Goal: Task Accomplishment & Management: Complete application form

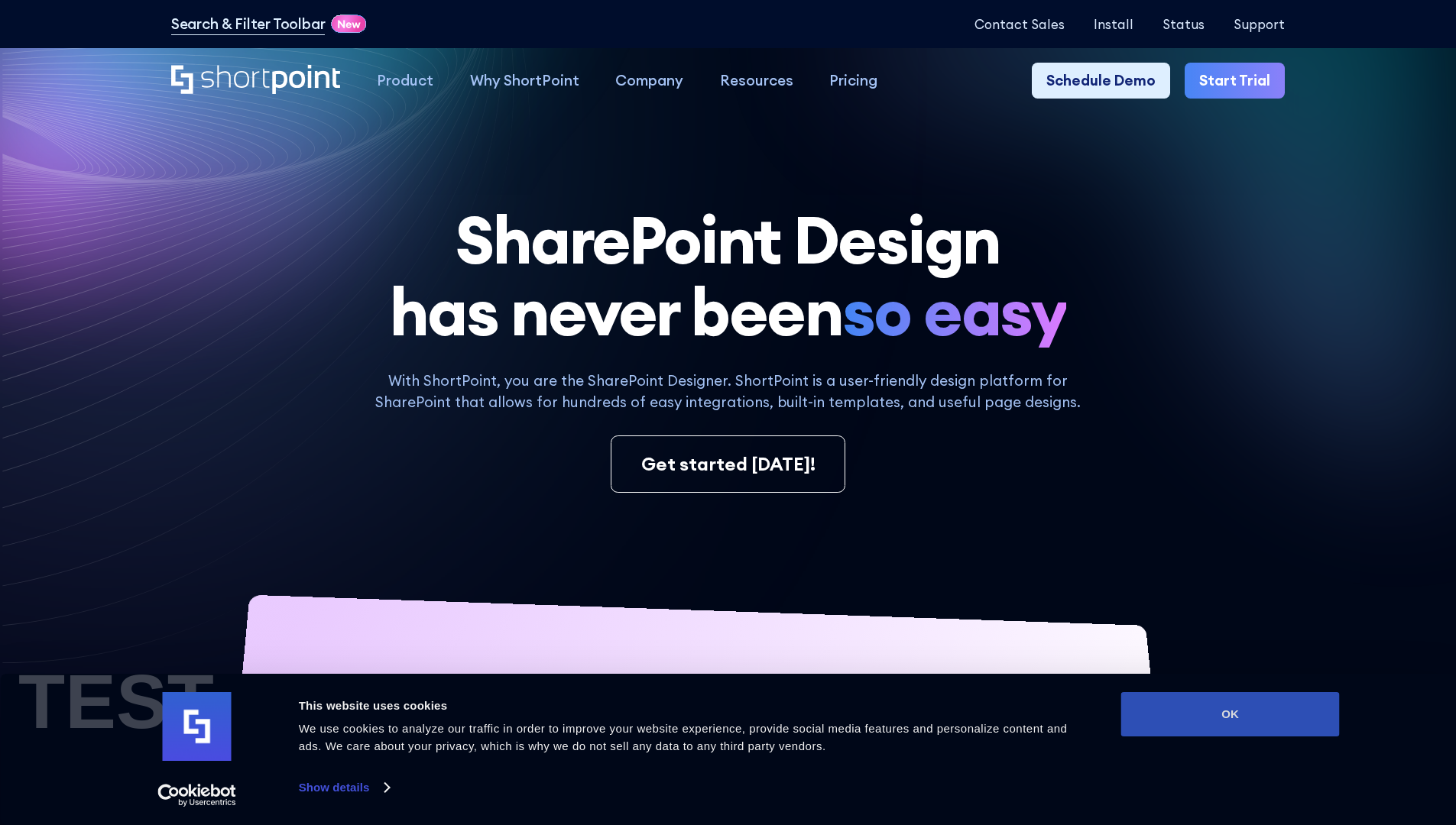
click at [1230, 714] on button "OK" at bounding box center [1231, 714] width 218 height 44
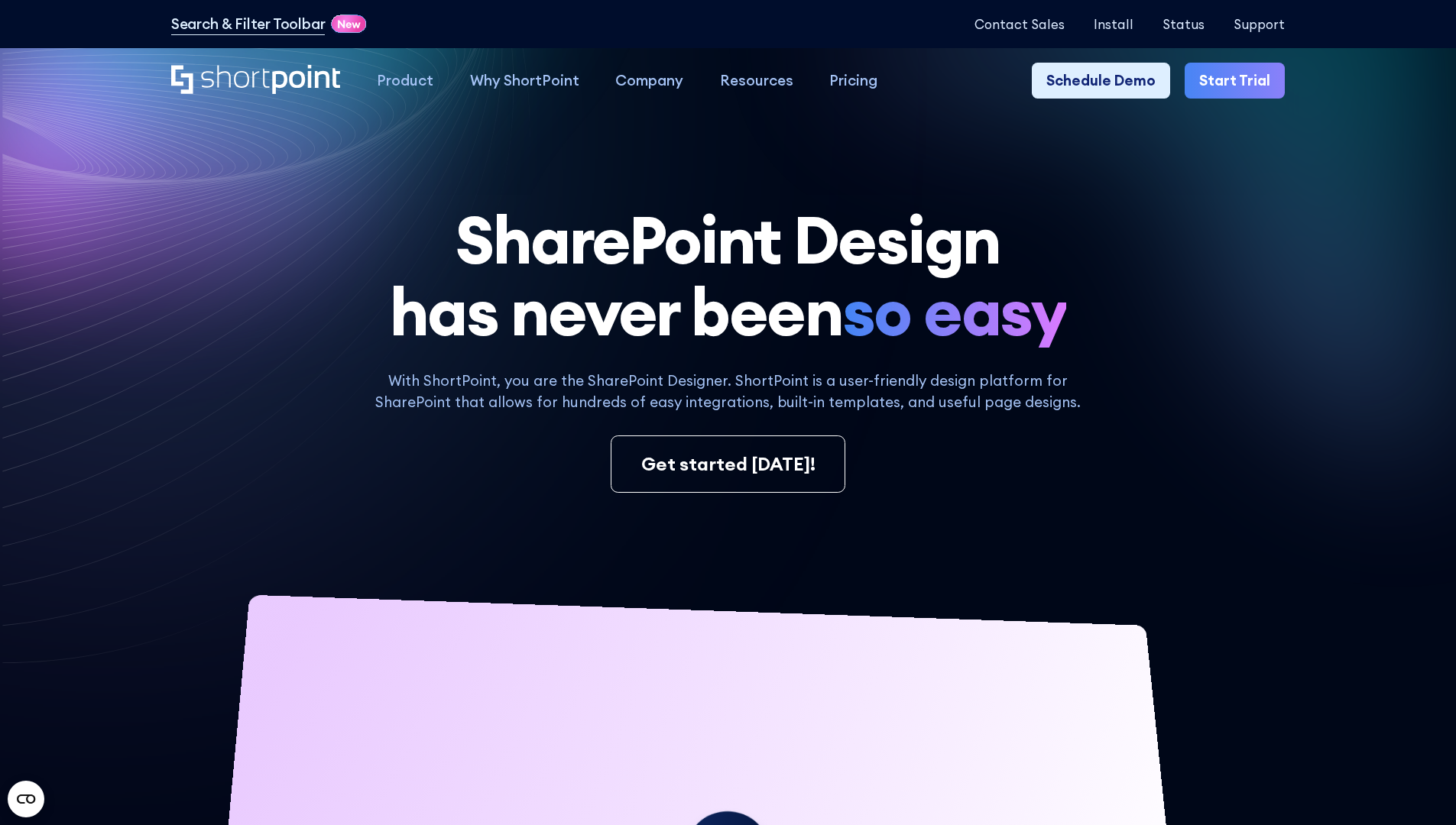
click at [1240, 81] on link "Start Trial" at bounding box center [1235, 81] width 100 height 37
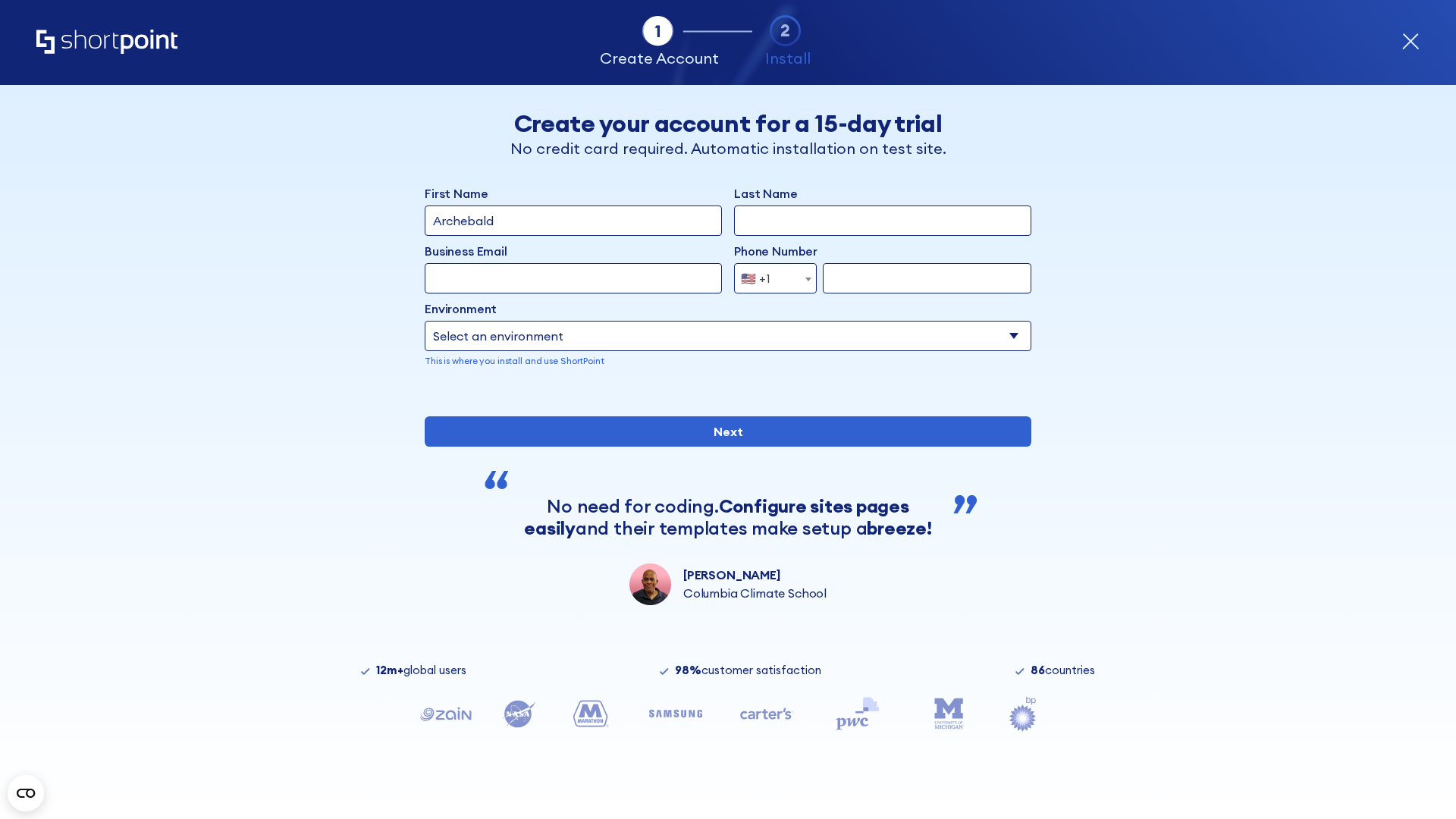
type input "Archebald"
type input "Berkuskv"
type input "2125556789"
select select "Microsoft 365"
type input "2125556789"
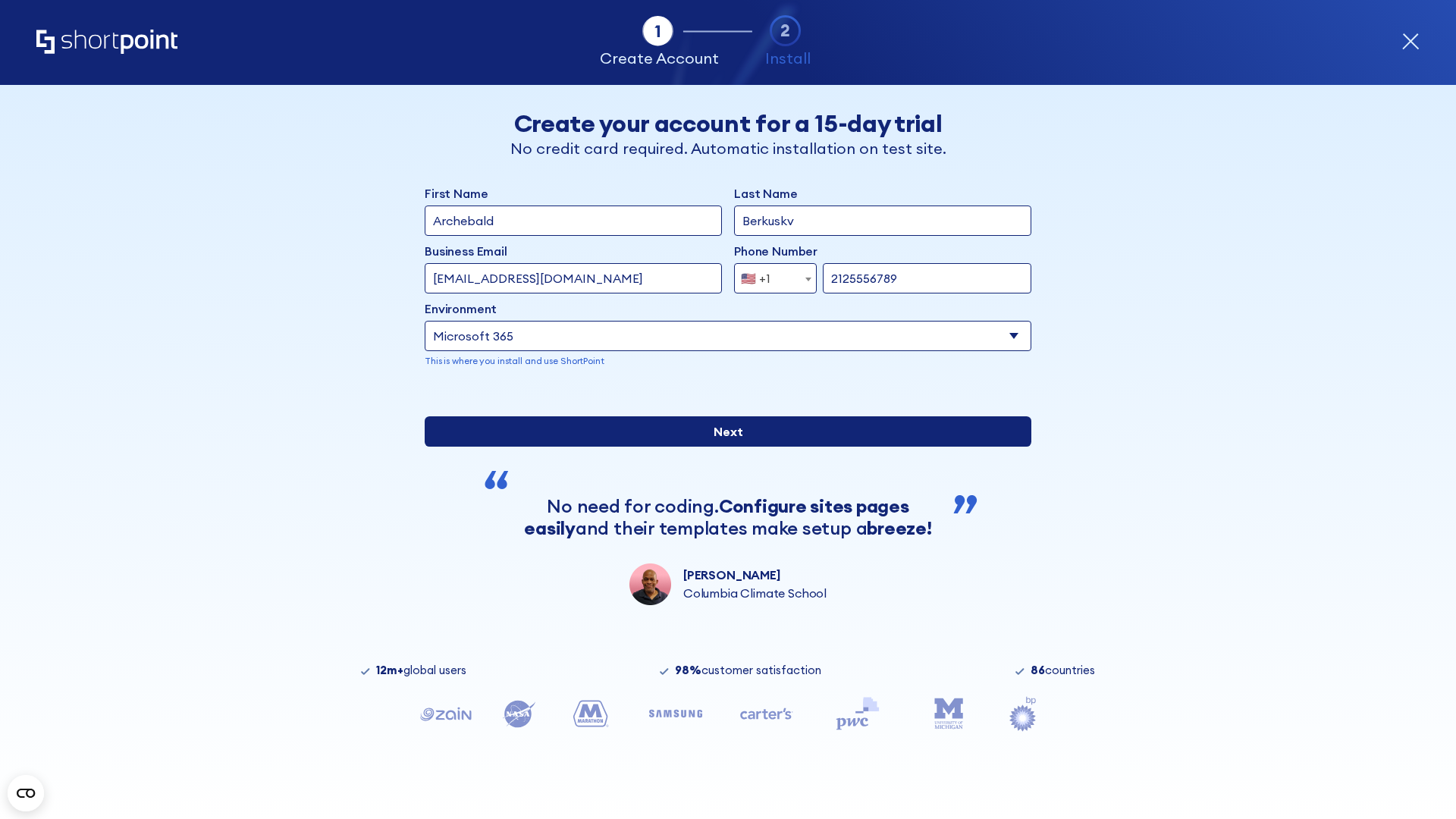
scroll to position [3, 0]
click at [722, 447] on input "Next" at bounding box center [728, 431] width 607 height 31
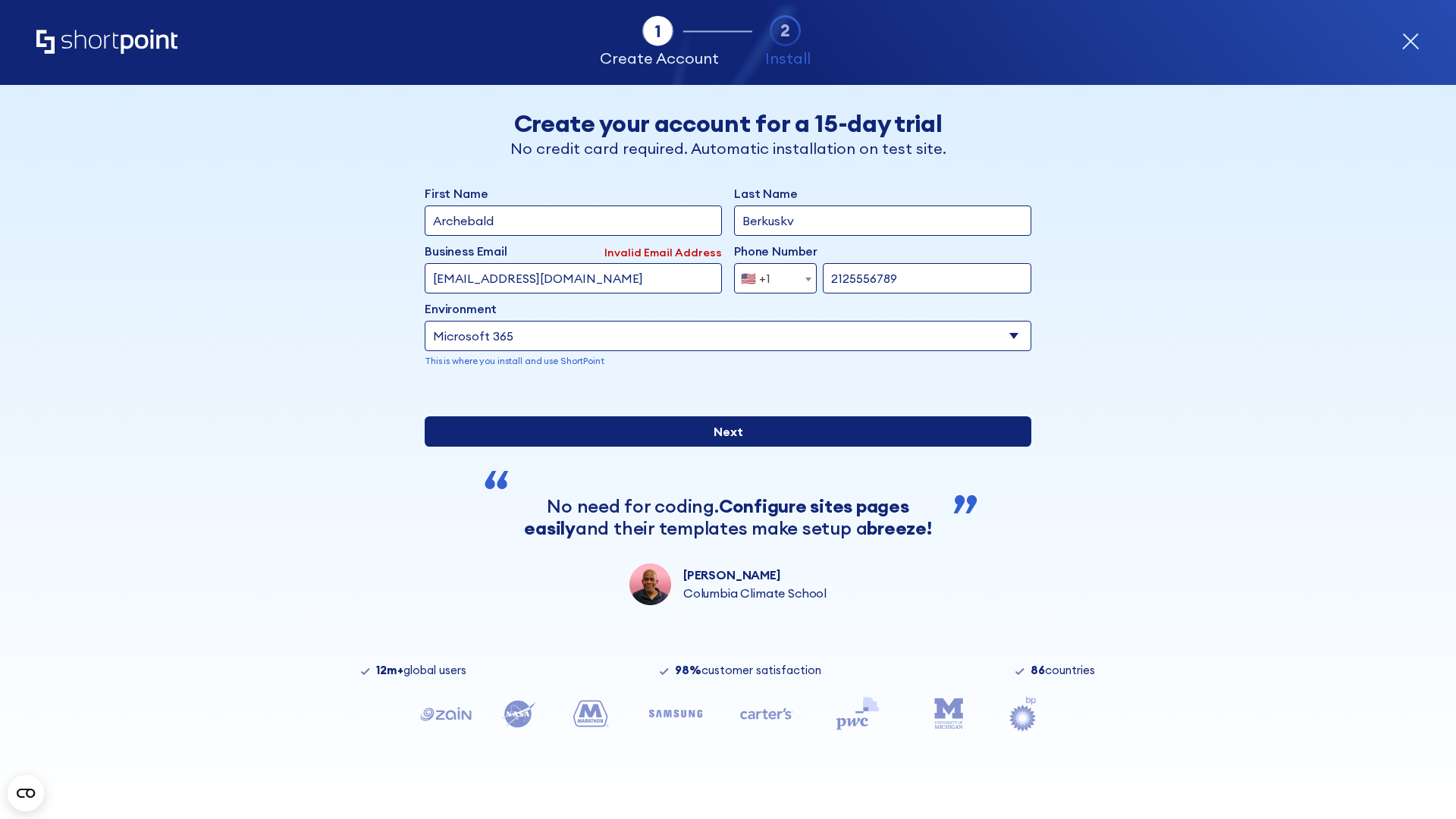
click at [722, 447] on input "Next" at bounding box center [728, 431] width 607 height 31
type input "test@shortpoint.com"
click at [722, 447] on input "Next" at bounding box center [728, 431] width 607 height 31
